Goal: Find specific page/section: Find specific page/section

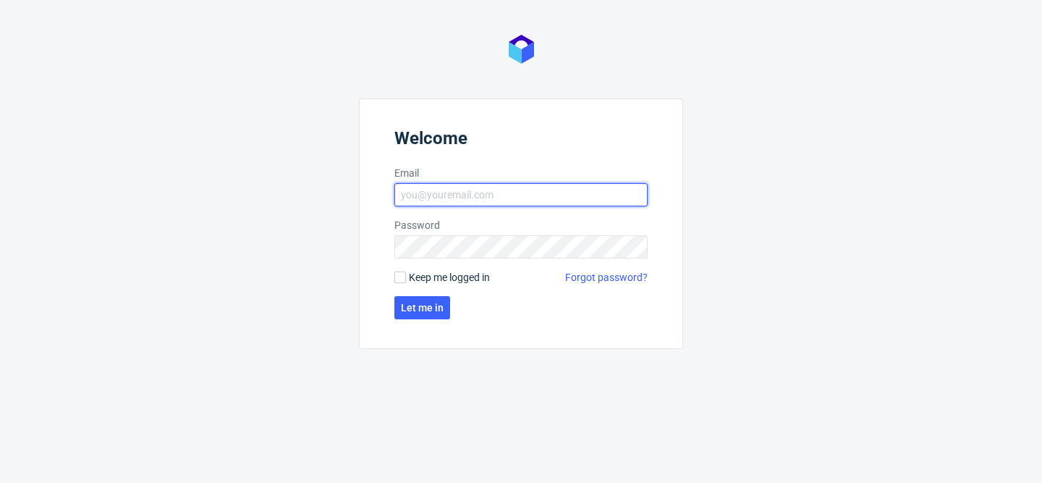
type input "[PERSON_NAME][EMAIL_ADDRESS][DOMAIN_NAME]"
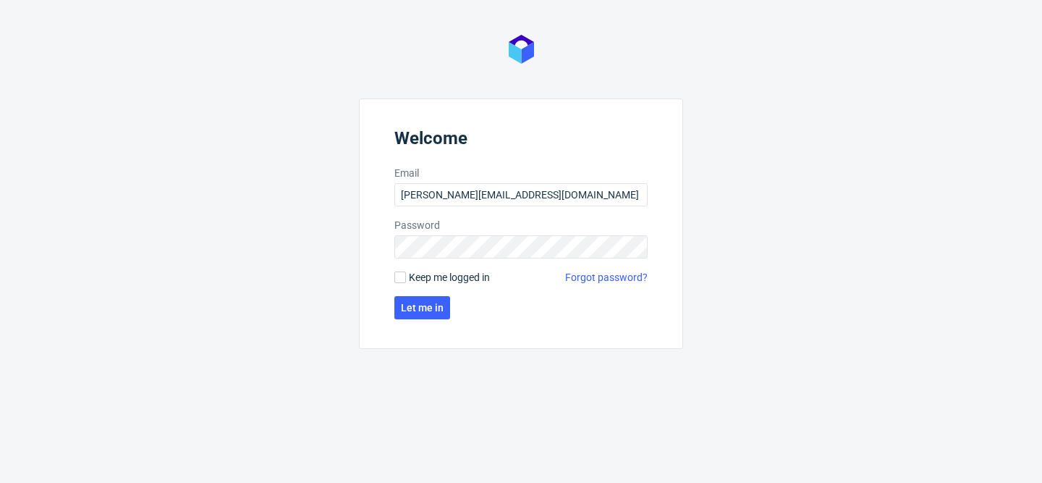
click at [436, 274] on span "Keep me logged in" at bounding box center [449, 277] width 81 height 14
click at [406, 274] on input "Keep me logged in" at bounding box center [400, 277] width 12 height 12
checkbox input "true"
click at [436, 298] on button "Let me in" at bounding box center [422, 307] width 56 height 23
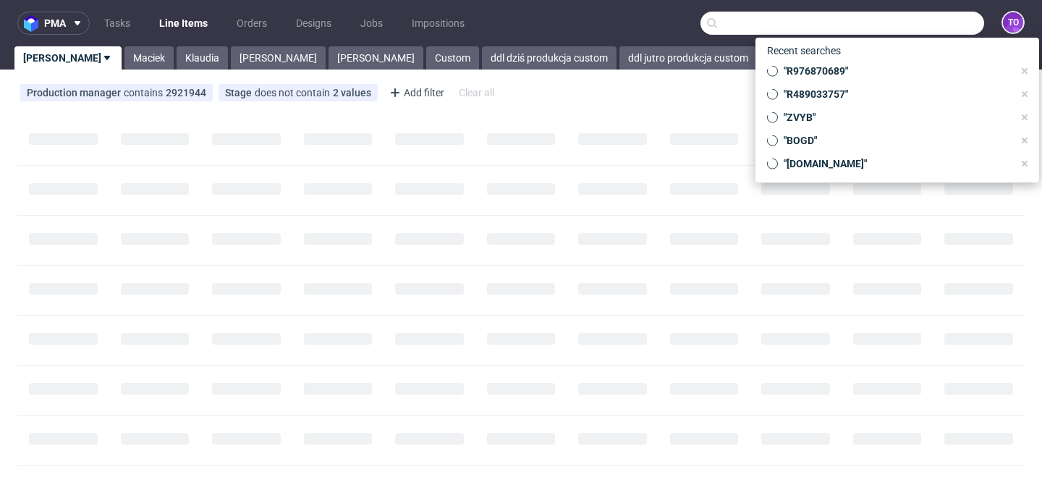
click at [895, 24] on input "text" at bounding box center [843, 23] width 284 height 23
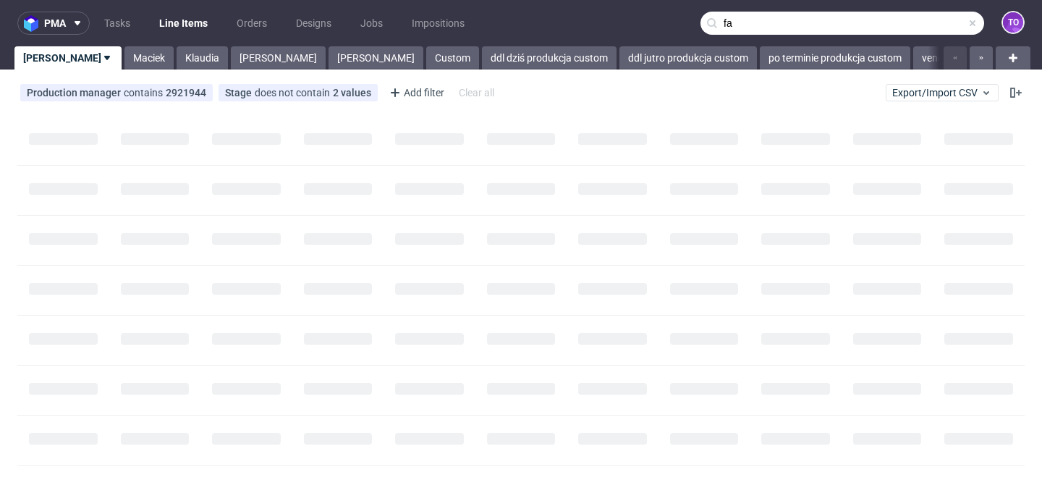
type input "f"
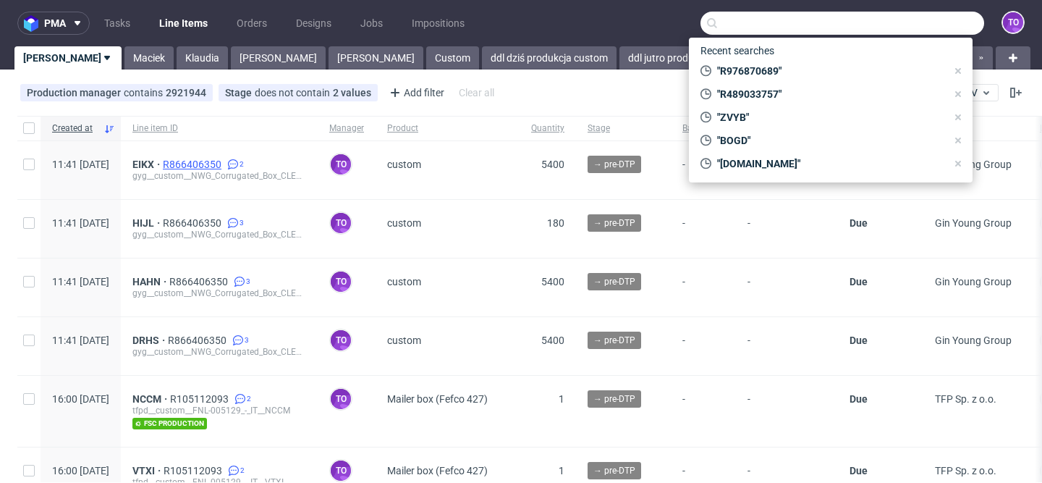
click at [224, 159] on span "R866406350" at bounding box center [194, 164] width 62 height 12
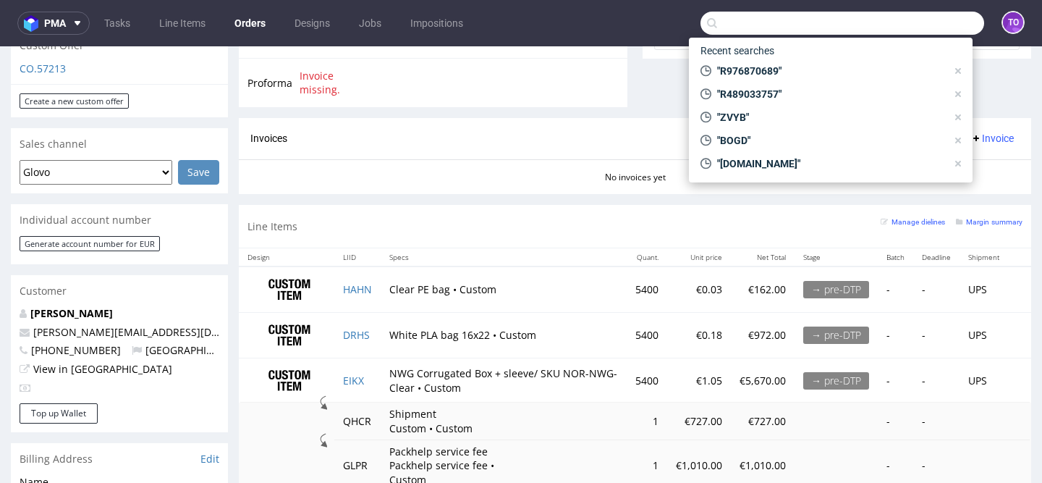
scroll to position [720, 0]
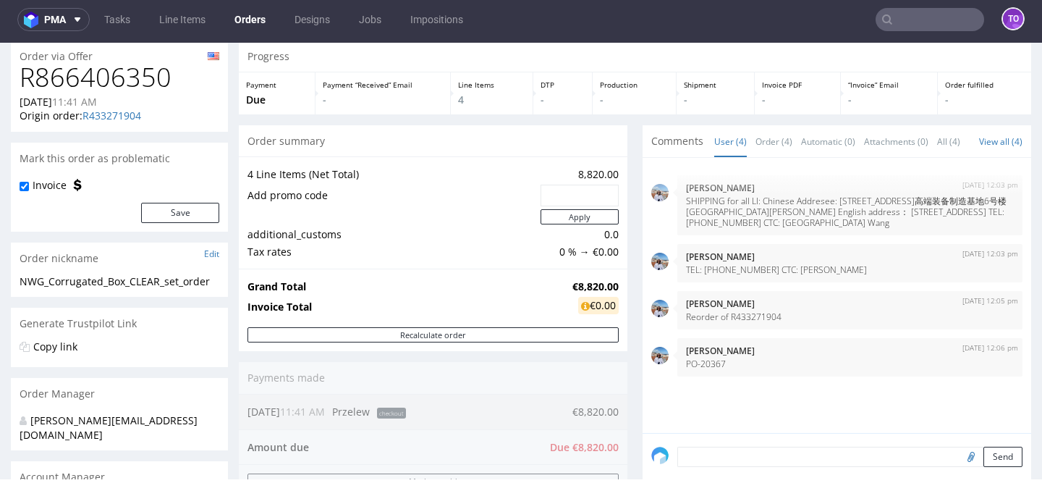
scroll to position [105, 0]
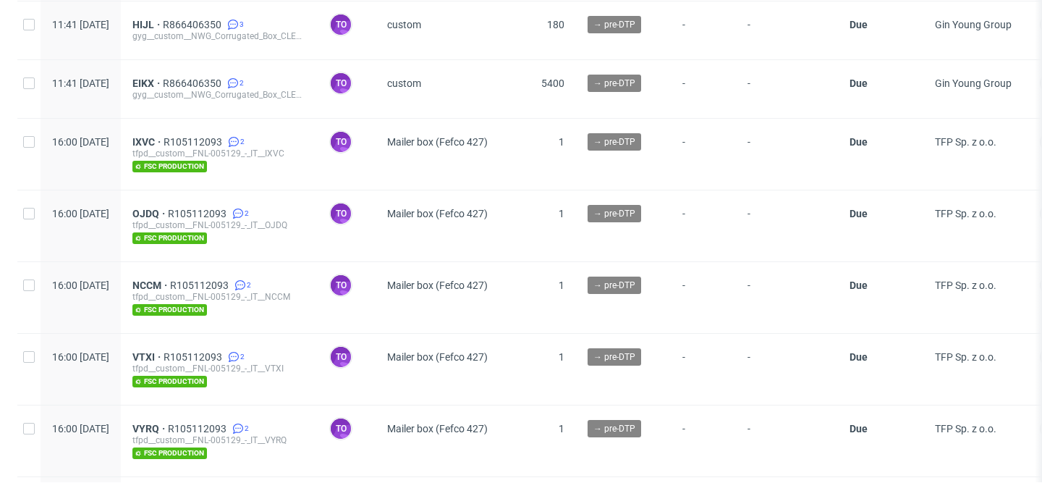
scroll to position [408, 0]
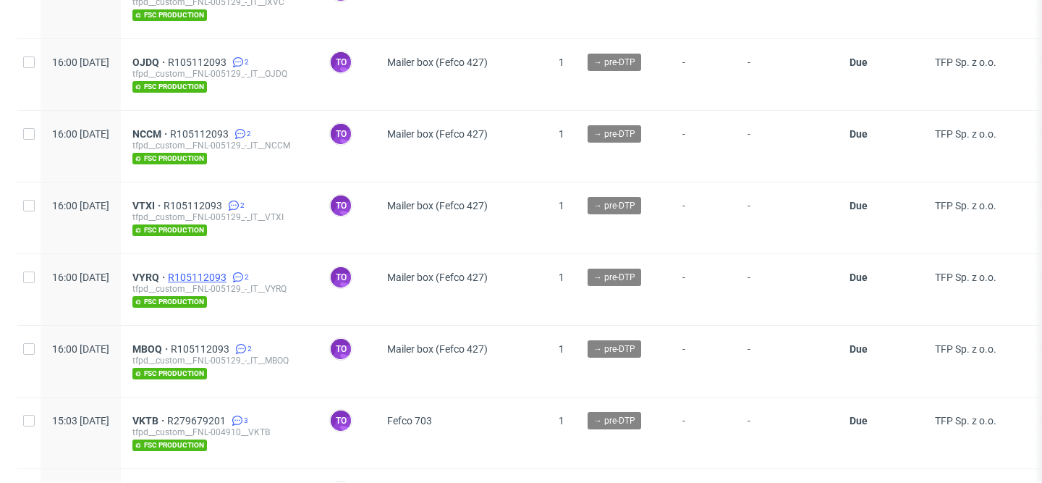
click at [229, 279] on span "R105112093" at bounding box center [199, 277] width 62 height 12
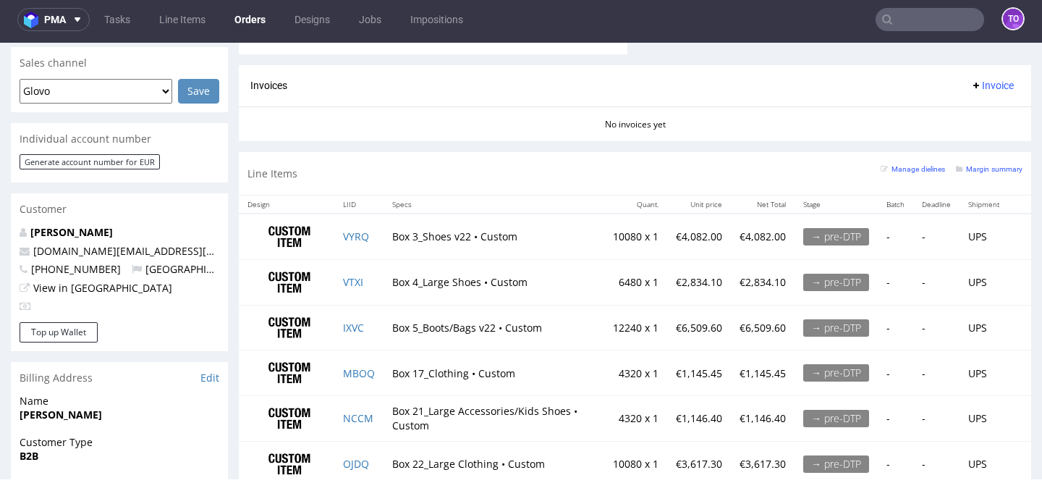
scroll to position [625, 0]
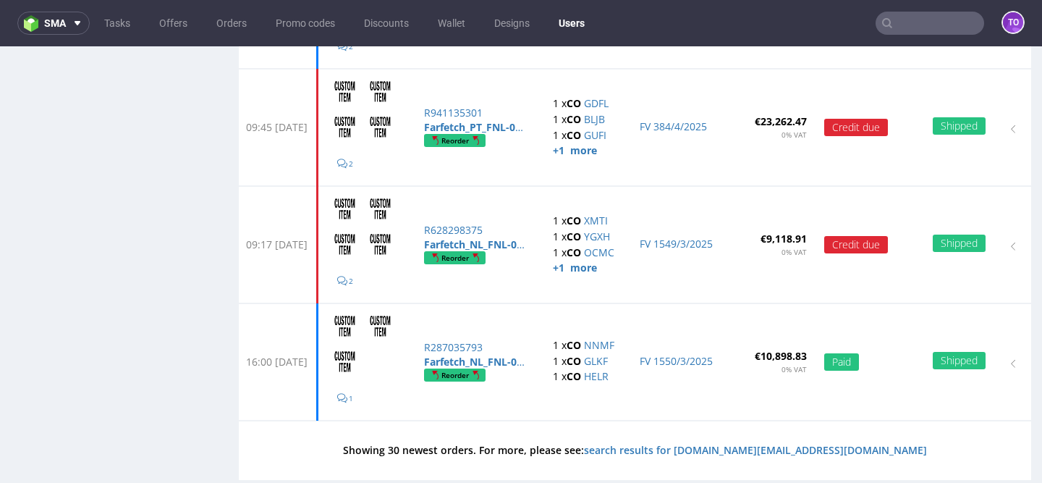
scroll to position [3300, 0]
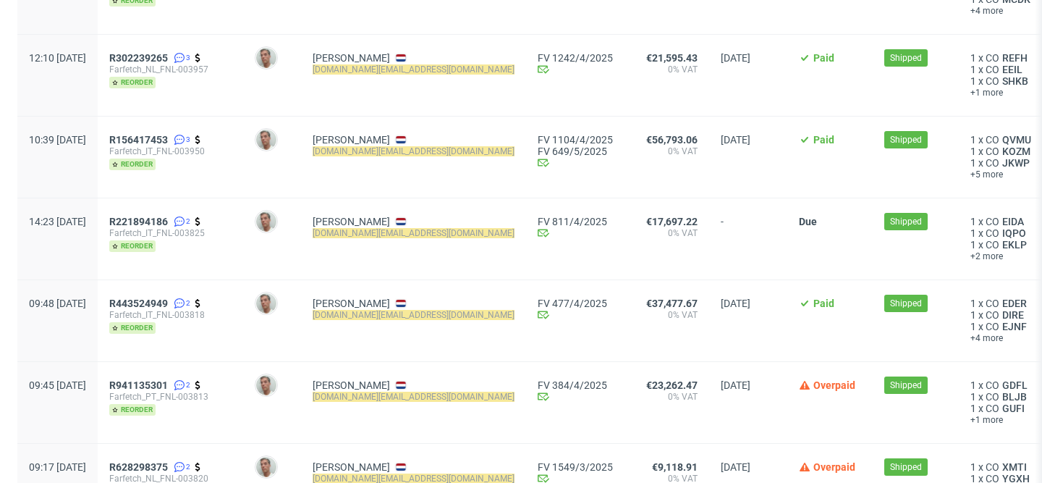
scroll to position [2144, 0]
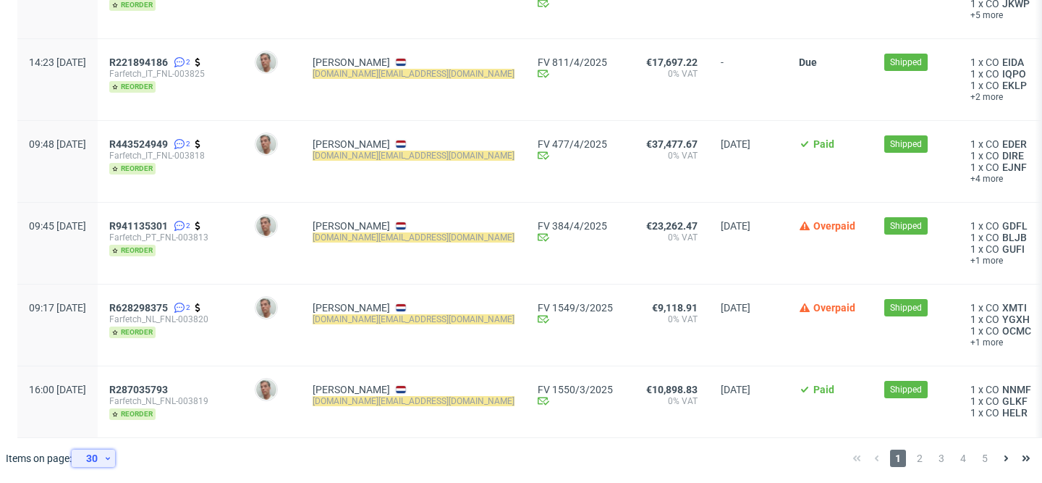
click at [112, 456] on icon at bounding box center [107, 458] width 9 height 12
click at [104, 417] on div "300" at bounding box center [98, 423] width 29 height 20
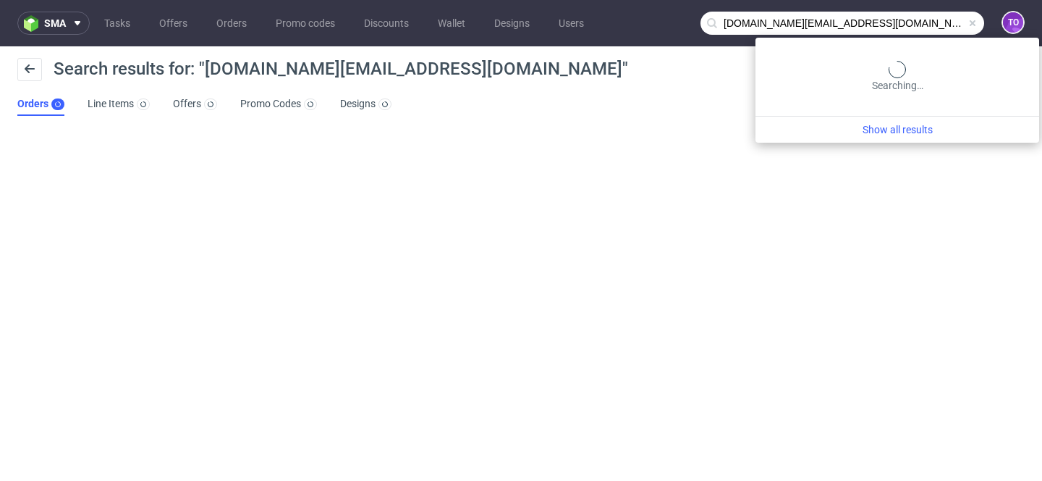
click at [921, 26] on input "[DOMAIN_NAME][EMAIL_ADDRESS][DOMAIN_NAME]" at bounding box center [843, 23] width 284 height 23
click at [922, 26] on input "[DOMAIN_NAME][EMAIL_ADDRESS][DOMAIN_NAME]" at bounding box center [843, 23] width 284 height 23
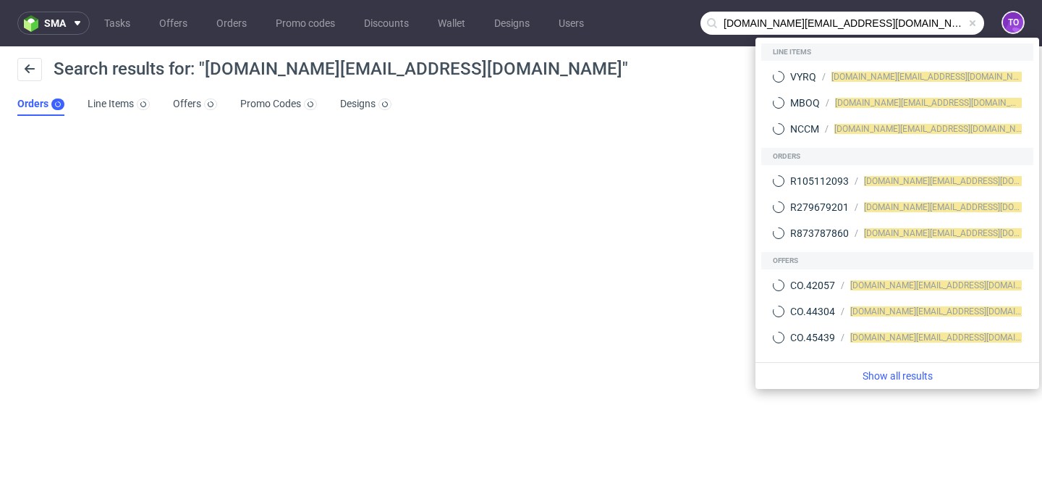
click at [922, 26] on input "[DOMAIN_NAME][EMAIL_ADDRESS][DOMAIN_NAME]" at bounding box center [843, 23] width 284 height 23
paste input "R665348207"
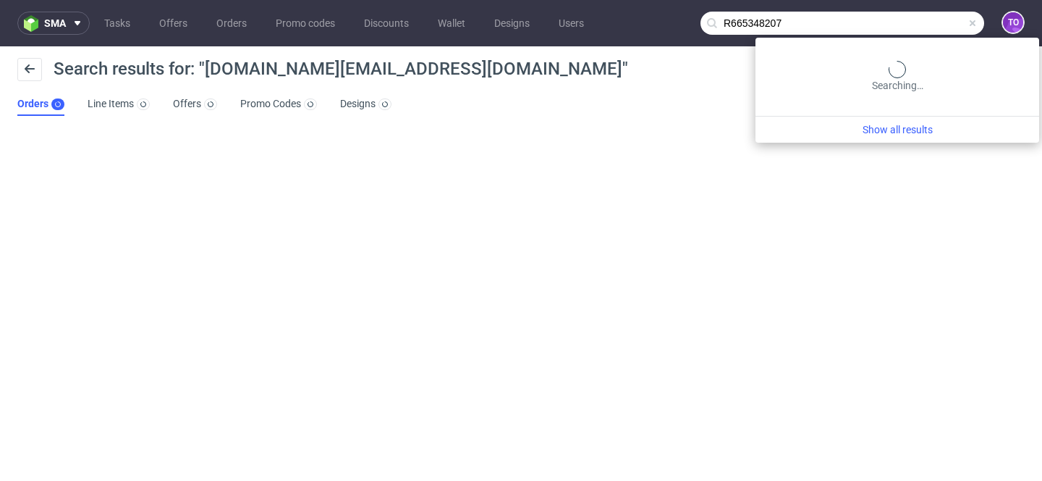
type input "R665348207"
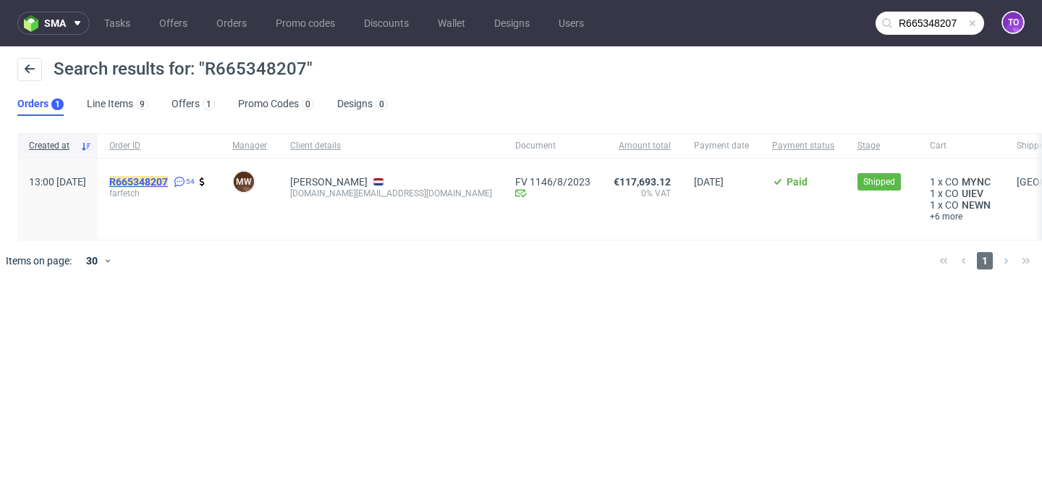
click at [168, 179] on mark "R665348207" at bounding box center [138, 182] width 59 height 12
